Goal: Book appointment/travel/reservation

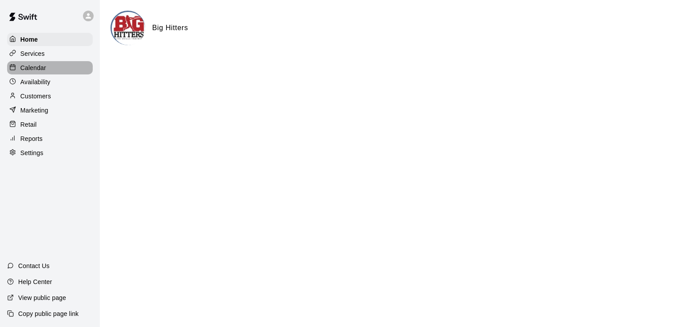
click at [66, 70] on div "Calendar" at bounding box center [50, 67] width 86 height 13
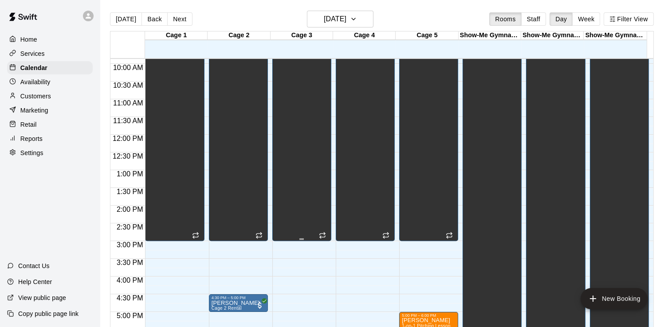
scroll to position [291, 0]
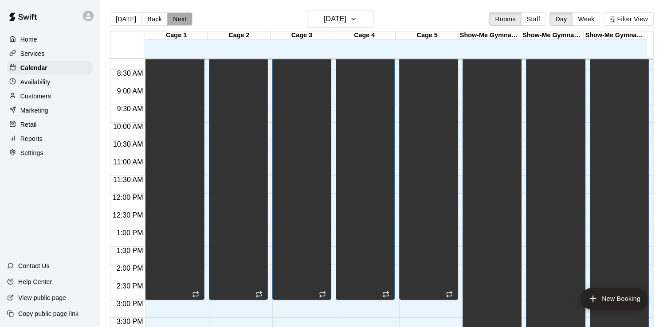
click at [179, 22] on button "Next" at bounding box center [179, 18] width 25 height 13
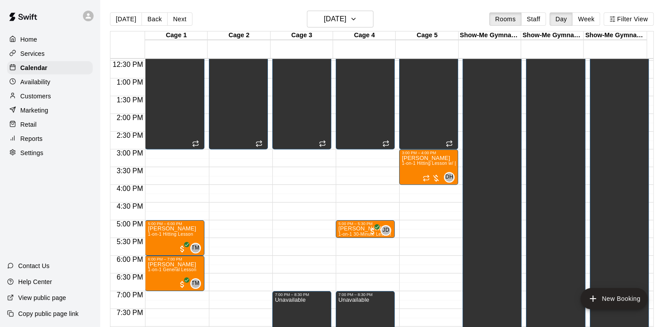
scroll to position [468, 0]
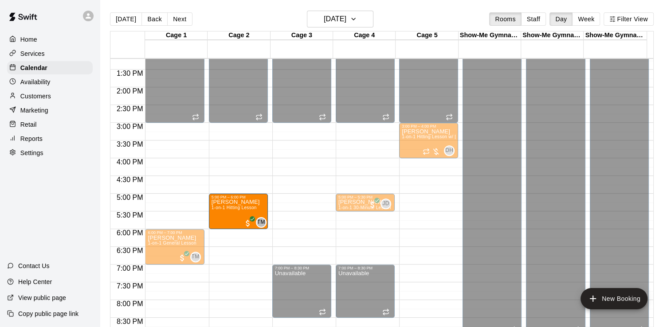
drag, startPoint x: 172, startPoint y: 205, endPoint x: 221, endPoint y: 212, distance: 49.7
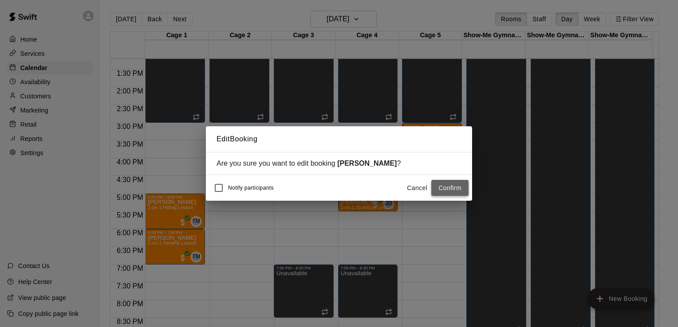
click at [461, 191] on button "Confirm" at bounding box center [449, 188] width 37 height 16
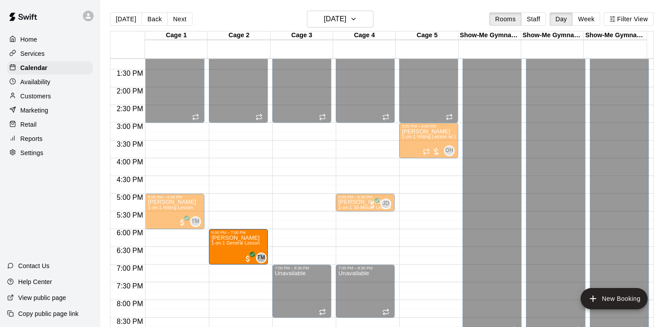
drag, startPoint x: 171, startPoint y: 251, endPoint x: 228, endPoint y: 255, distance: 56.9
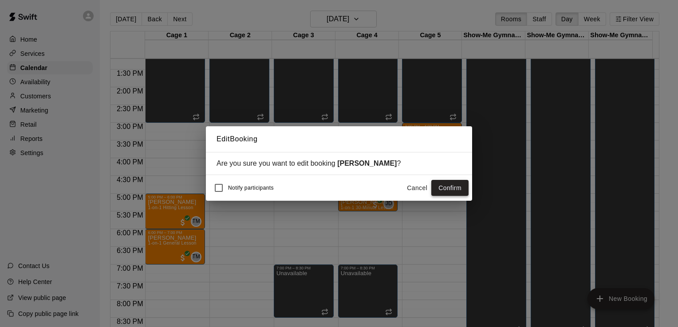
click at [452, 188] on button "Confirm" at bounding box center [449, 188] width 37 height 16
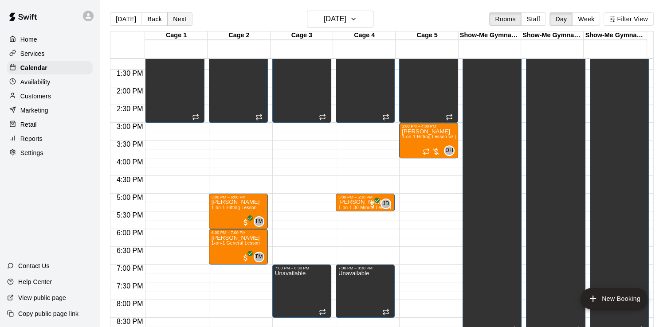
click at [174, 19] on button "Next" at bounding box center [179, 18] width 25 height 13
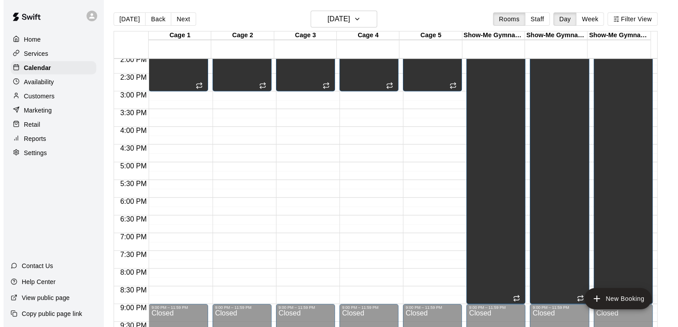
scroll to position [557, 0]
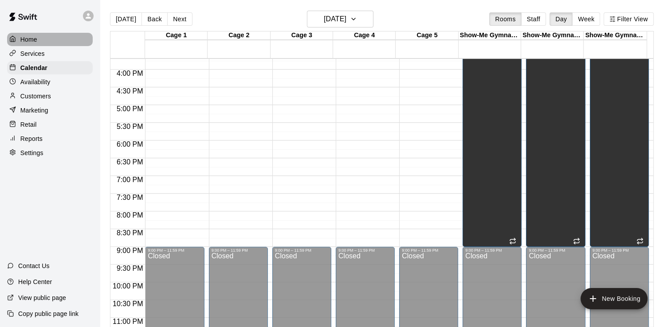
click at [49, 38] on div "Home" at bounding box center [50, 39] width 86 height 13
